Goal: Task Accomplishment & Management: Manage account settings

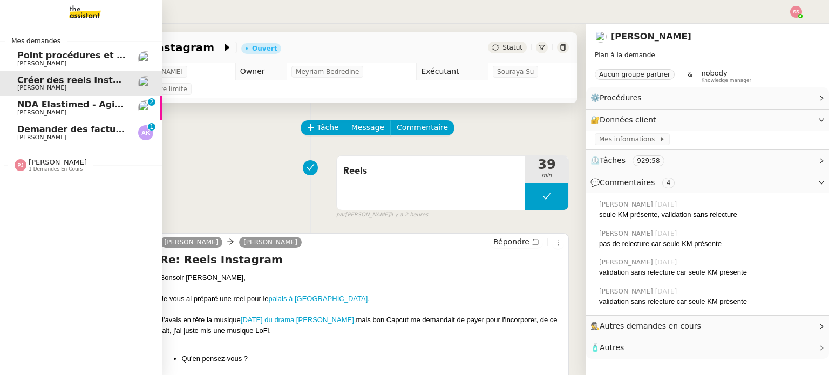
click at [60, 136] on span "[PERSON_NAME]" at bounding box center [71, 137] width 109 height 6
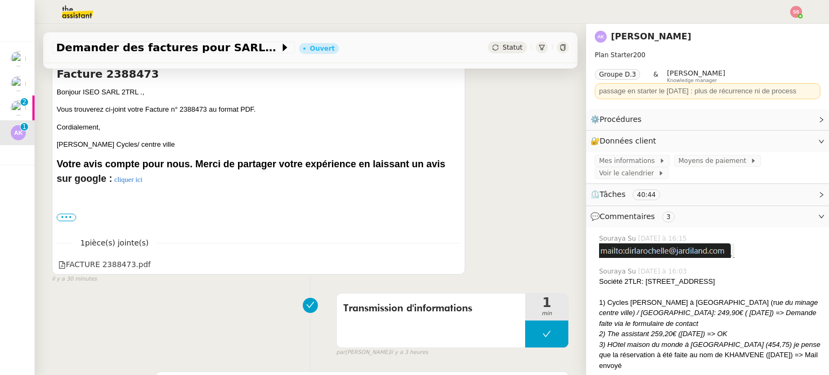
scroll to position [324, 0]
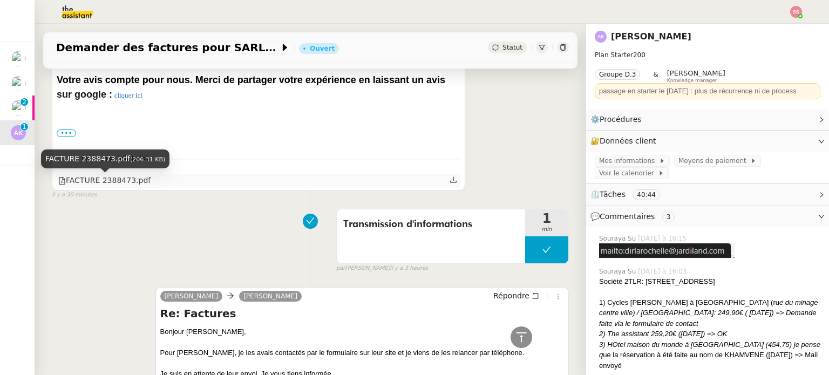
click at [109, 182] on div "FACTURE 2388473.pdf" at bounding box center [104, 180] width 92 height 12
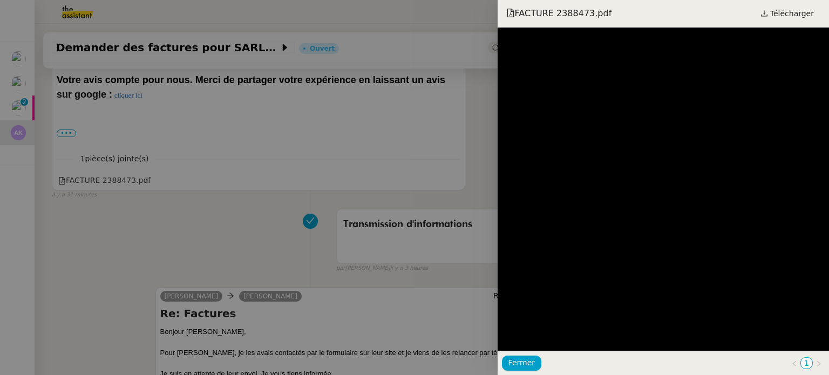
click at [401, 144] on div at bounding box center [414, 187] width 829 height 375
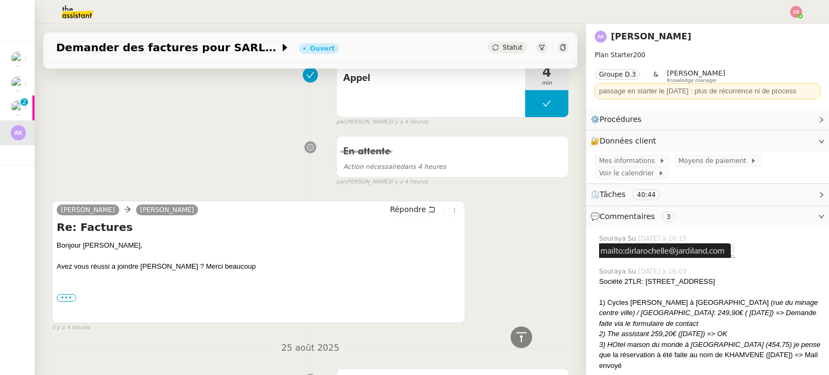
scroll to position [755, 0]
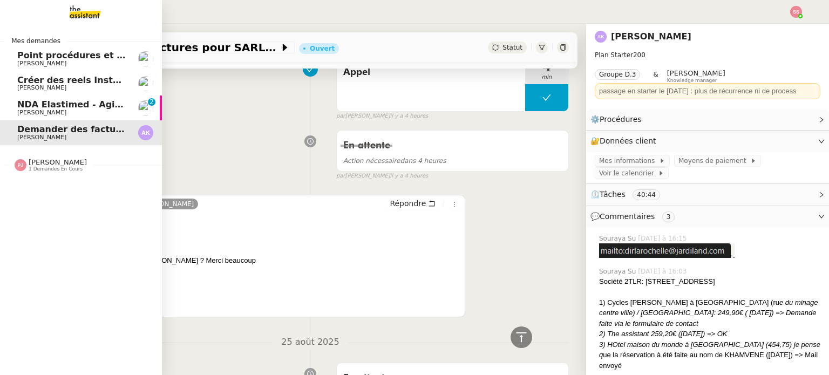
click at [48, 110] on span "[PERSON_NAME]" at bounding box center [41, 112] width 49 height 7
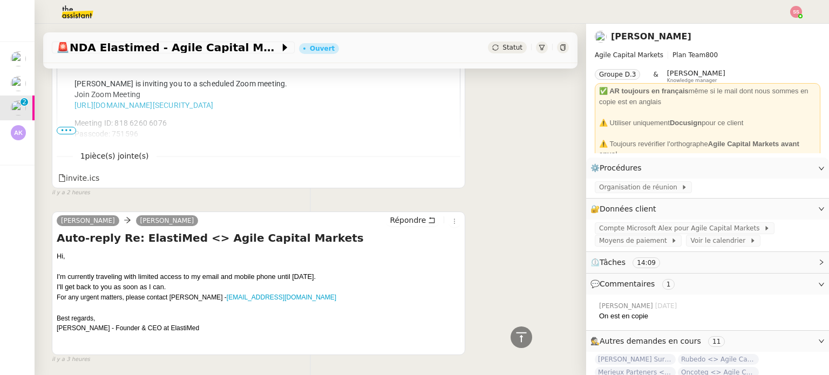
scroll to position [396, 0]
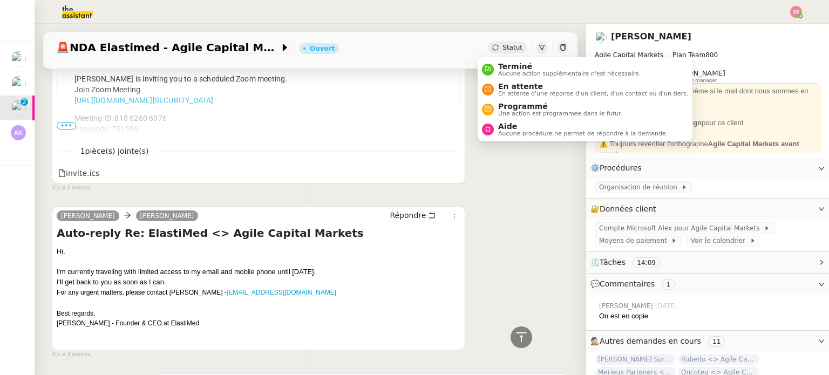
click at [502, 47] on span "Statut" at bounding box center [512, 48] width 20 height 8
click at [507, 86] on span "En attente" at bounding box center [593, 86] width 190 height 9
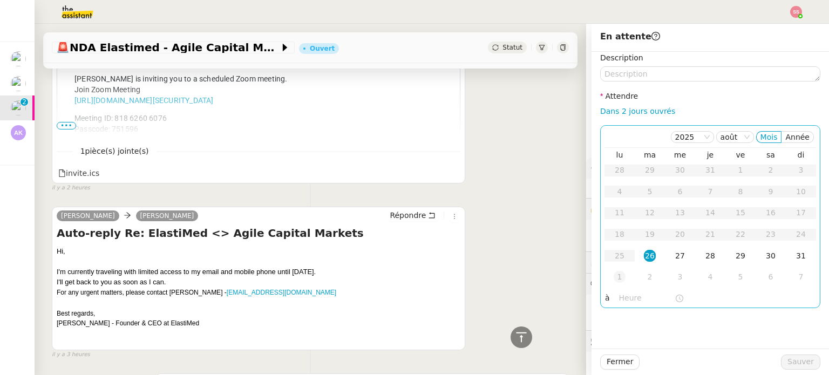
click at [613, 271] on div "1" at bounding box center [619, 277] width 12 height 12
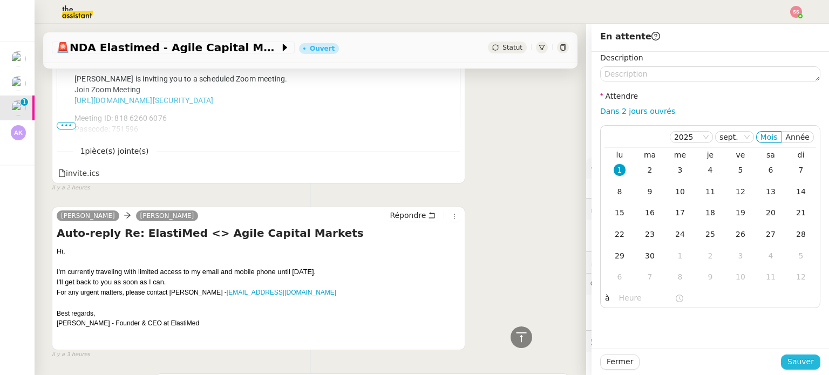
click at [787, 358] on span "Sauver" at bounding box center [800, 362] width 26 height 12
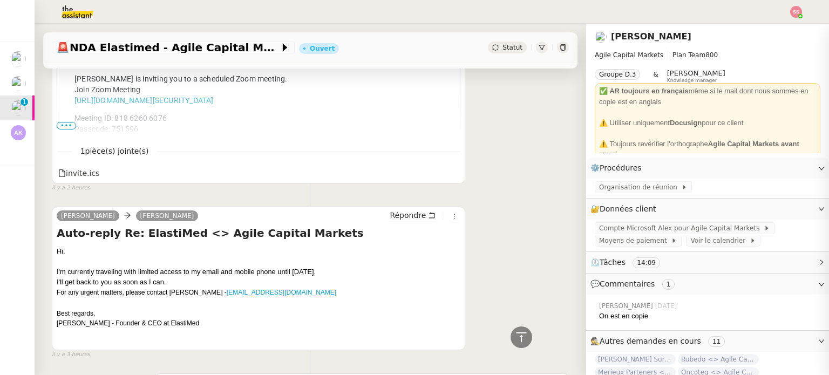
scroll to position [388, 0]
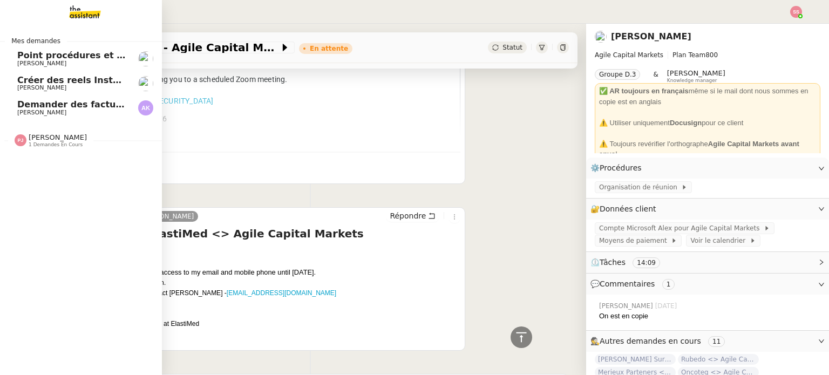
click at [43, 84] on span "Créer des reels Instagram" at bounding box center [80, 80] width 127 height 10
